Goal: Obtain resource: Download file/media

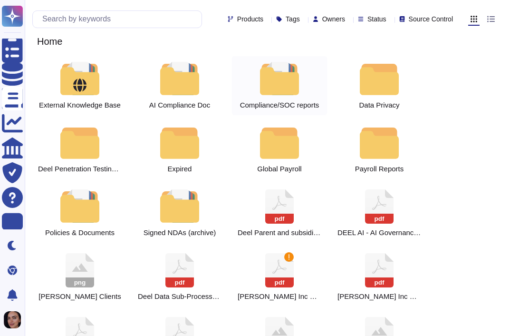
click at [276, 87] on div at bounding box center [280, 78] width 42 height 33
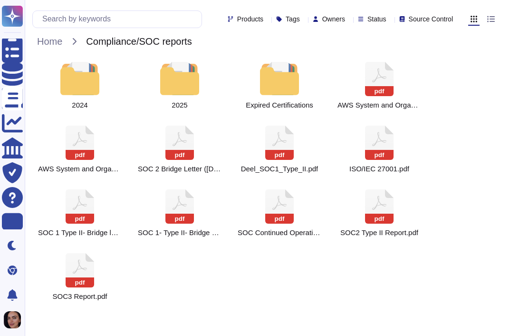
click at [276, 87] on div at bounding box center [280, 78] width 42 height 33
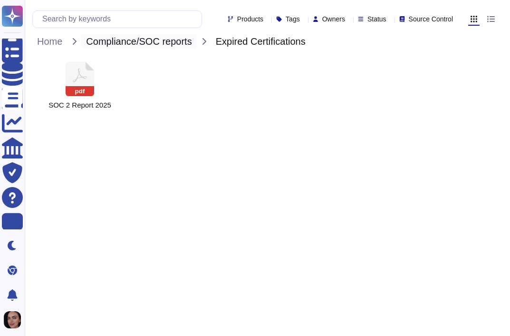
click at [175, 43] on span "Compliance/SOC reports" at bounding box center [138, 41] width 115 height 14
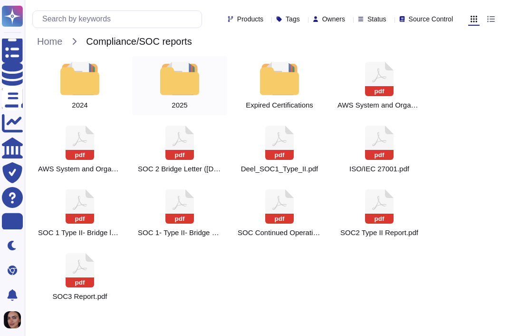
click at [174, 88] on div at bounding box center [180, 78] width 42 height 33
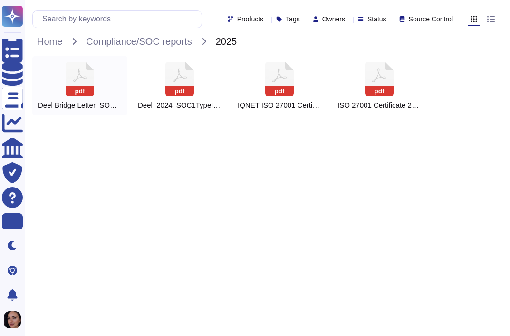
click at [66, 91] on icon "pdf" at bounding box center [80, 79] width 29 height 34
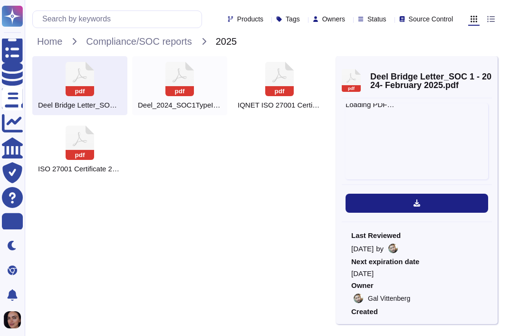
click at [146, 86] on div "pdf Deel_2024_SOC1TypeII_finalReport (1).pdf" at bounding box center [179, 85] width 95 height 59
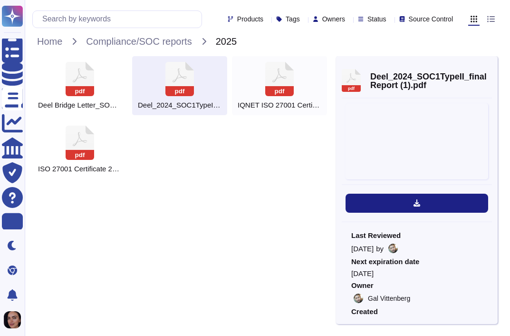
click at [256, 82] on div "pdf IQNET ISO 27001 Certificate.pdf" at bounding box center [279, 85] width 95 height 59
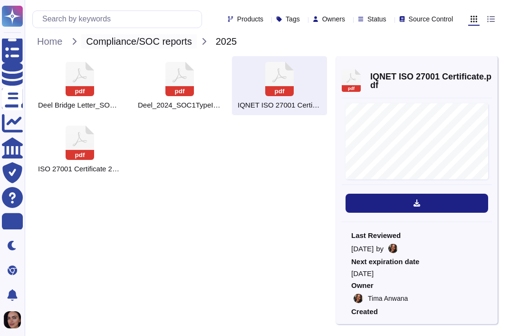
click at [116, 47] on span "Compliance/SOC reports" at bounding box center [138, 41] width 115 height 14
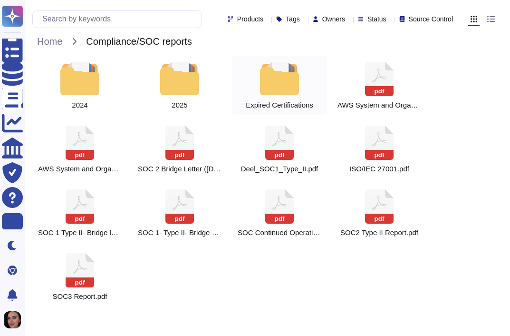
click at [252, 92] on div "Expired Certifications" at bounding box center [279, 85] width 95 height 59
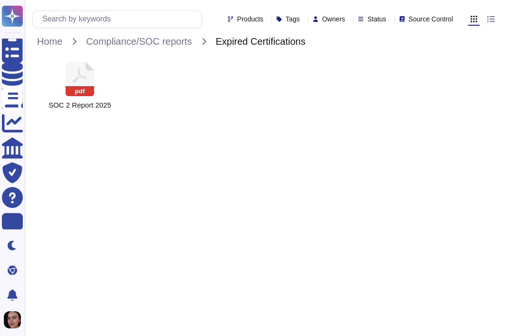
click at [191, 26] on div "Products Tags Owners Status Source Control" at bounding box center [244, 19] width 425 height 18
click at [161, 44] on span "Compliance/SOC reports" at bounding box center [138, 41] width 115 height 14
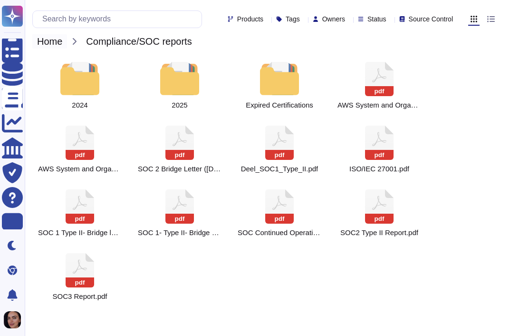
click at [59, 44] on span "Home" at bounding box center [49, 41] width 35 height 14
